Goal: Check status: Check status

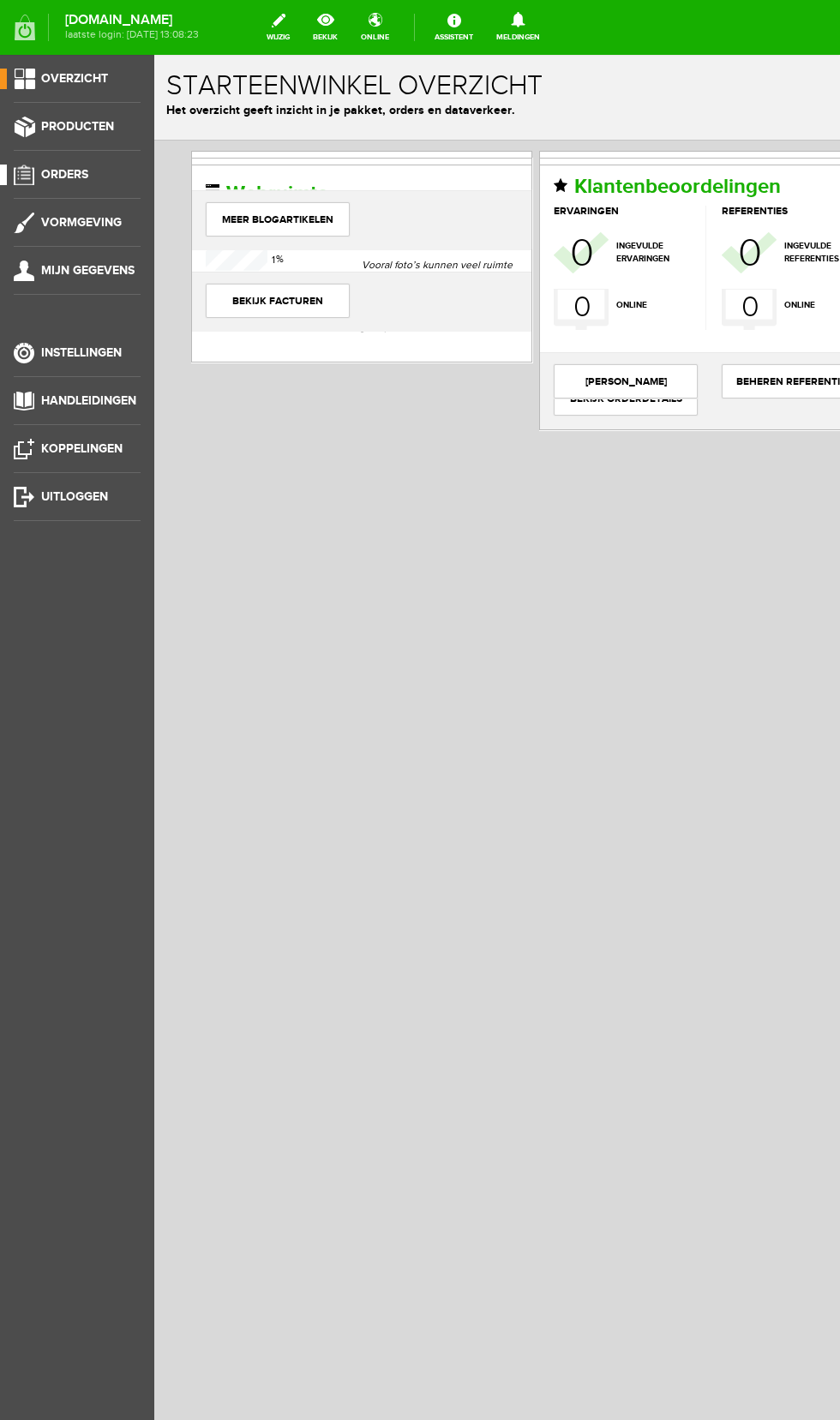
click at [97, 173] on link "Orders" at bounding box center [70, 175] width 141 height 21
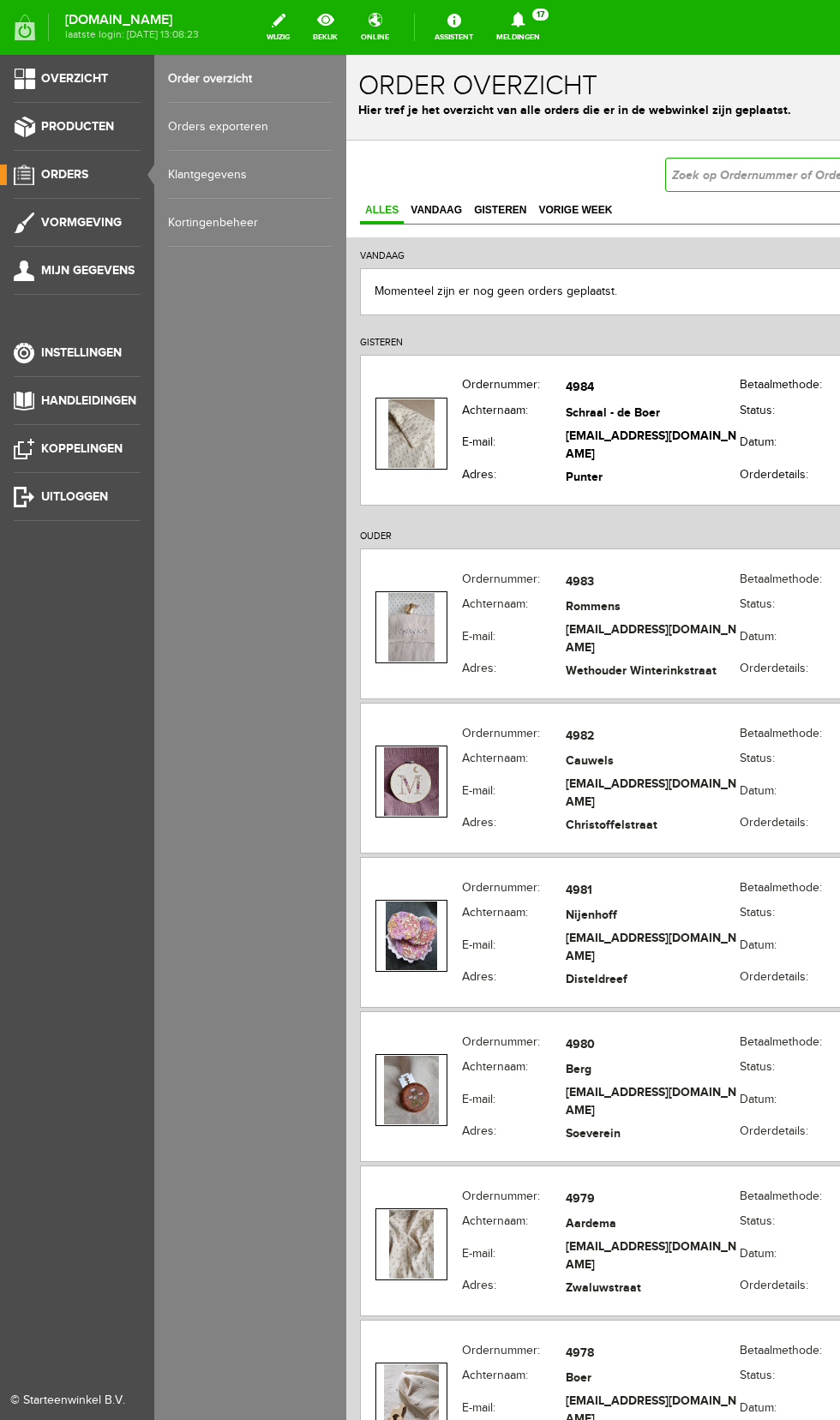
click at [756, 175] on input "text" at bounding box center [799, 174] width 267 height 34
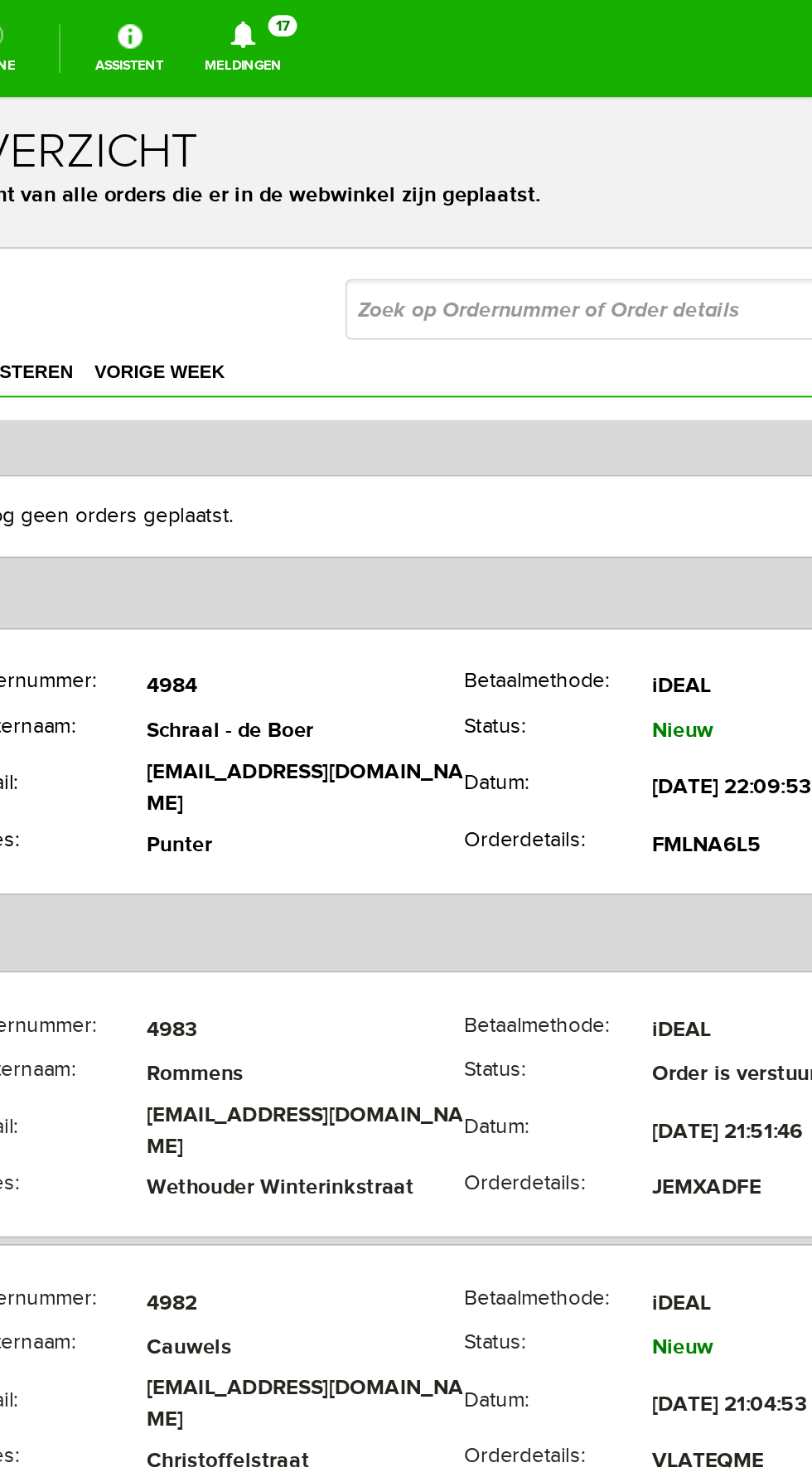
click at [0, 202] on div "Zoeken uitgebreid zoeken Status Order niet afgerond Nieuw Ja" at bounding box center [94, 212] width 651 height 33
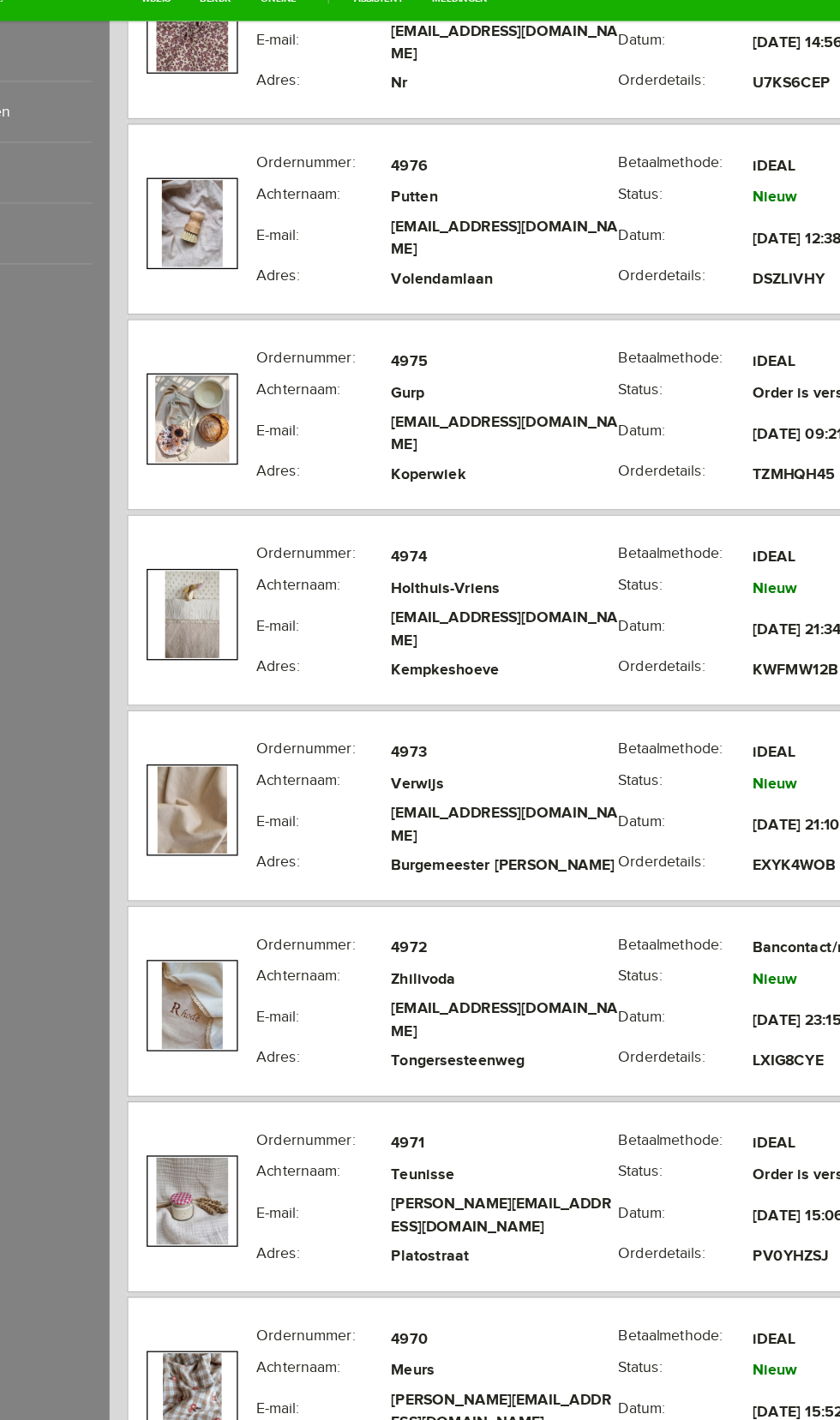
scroll to position [1574, 0]
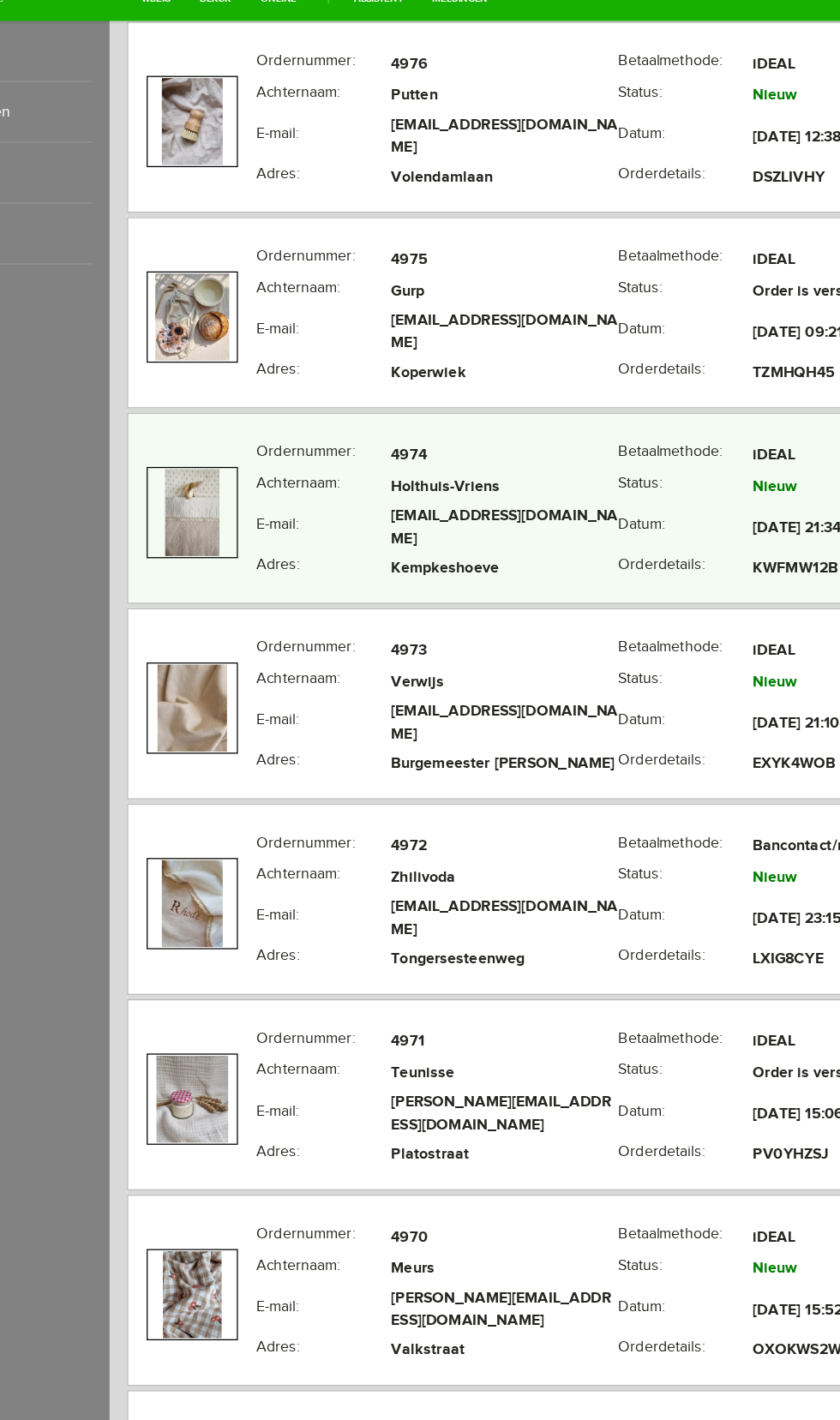
click at [264, 401] on th "Achternaam:" at bounding box center [278, 388] width 107 height 24
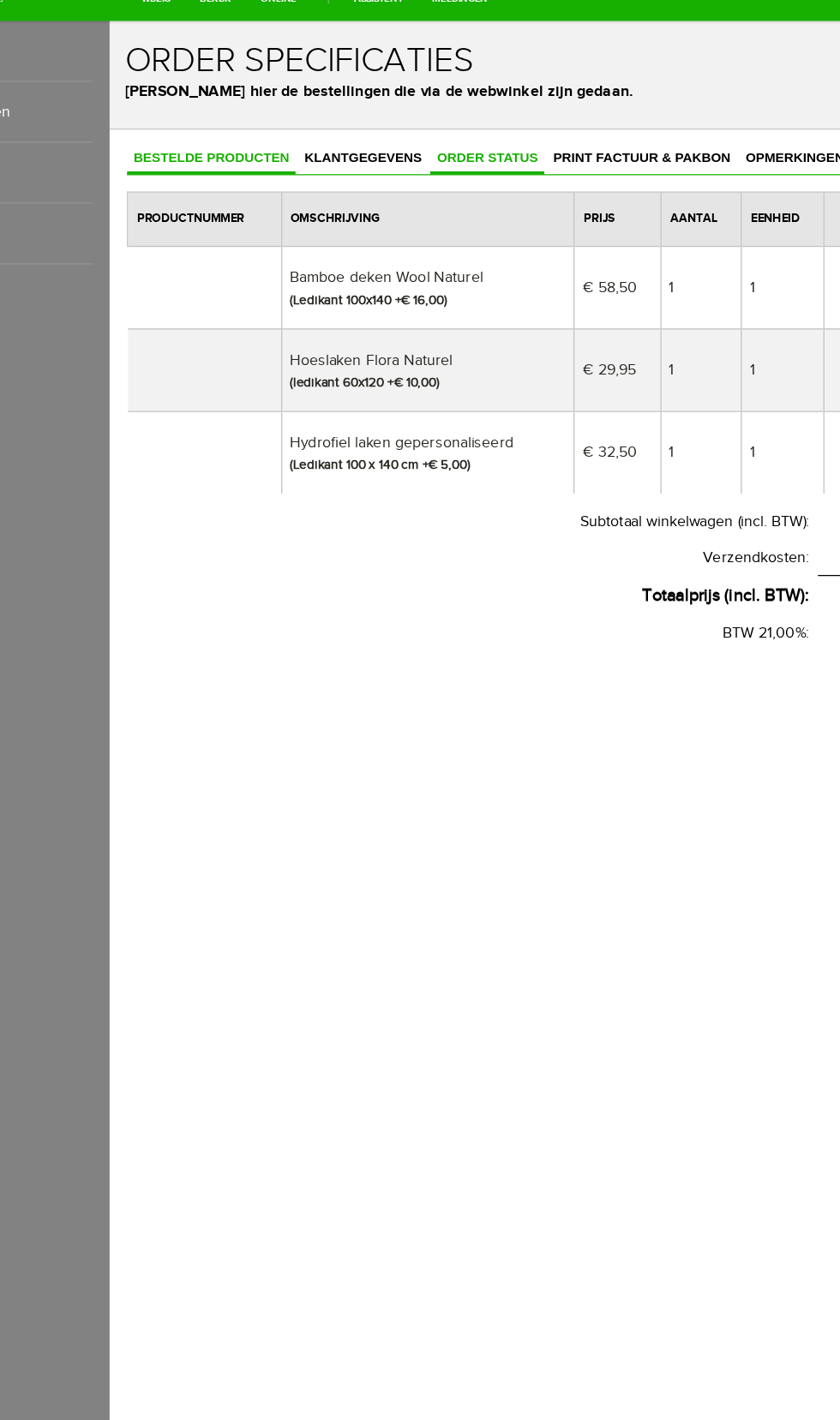
click at [383, 132] on span "Order status" at bounding box center [406, 128] width 90 height 12
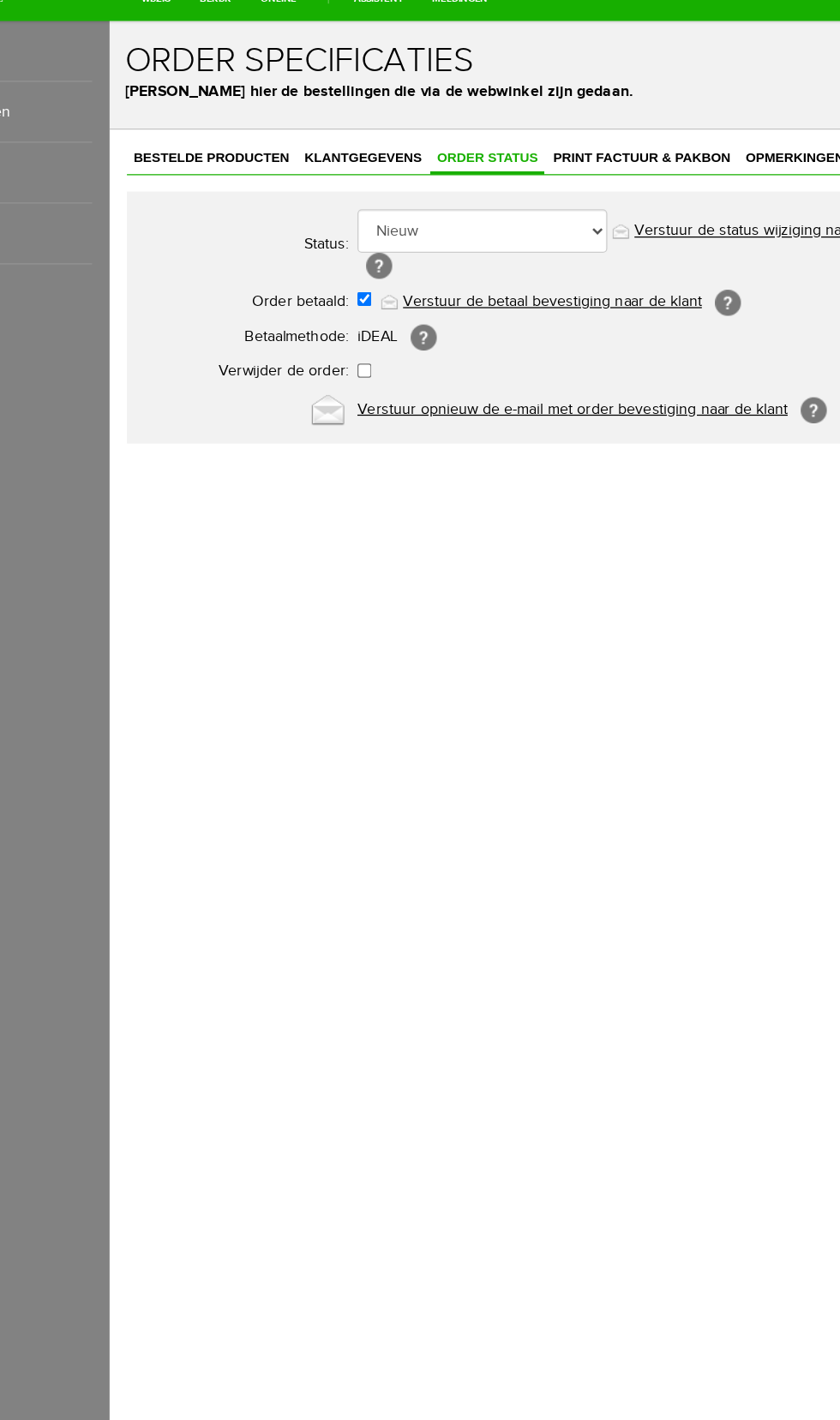
click at [647, 190] on link "Verstuur de status wijziging naar de klant" at bounding box center [632, 186] width 219 height 14
